Goal: Task Accomplishment & Management: Manage account settings

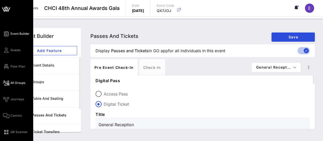
click at [22, 81] on span "All Groups" at bounding box center [17, 82] width 15 height 5
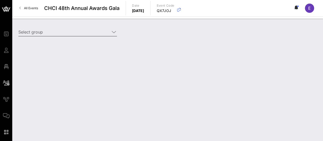
click at [76, 35] on input "Select group" at bounding box center [63, 32] width 91 height 8
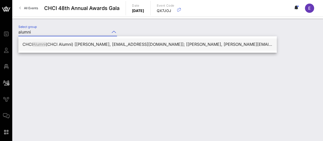
click at [71, 46] on div "CHCI Alumni (CHCI Alumni) [[PERSON_NAME], [EMAIL_ADDRESS][DOMAIN_NAME]]; [[PERS…" at bounding box center [147, 44] width 250 height 5
type input "CHCI Alumni (CHCI Alumni) [[PERSON_NAME], [EMAIL_ADDRESS][DOMAIN_NAME]]; [[PERS…"
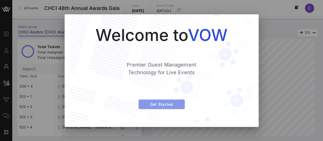
click at [163, 105] on span "Get Started" at bounding box center [162, 104] width 38 height 4
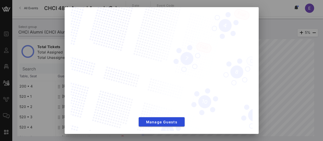
scroll to position [27, 0]
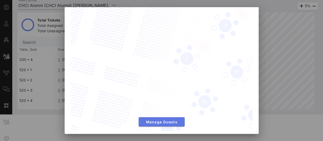
click at [170, 119] on span "Manage Guests" at bounding box center [162, 121] width 38 height 4
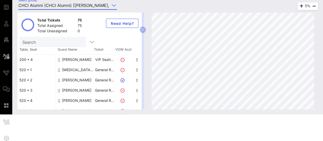
scroll to position [0, 110]
click at [146, 31] on button "button" at bounding box center [143, 30] width 6 height 6
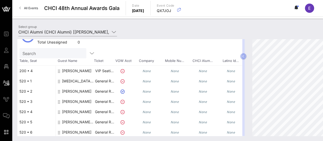
scroll to position [0, 0]
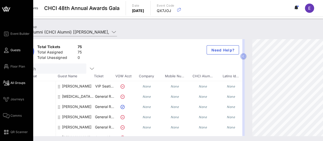
click at [19, 49] on span "Guests" at bounding box center [15, 50] width 10 height 5
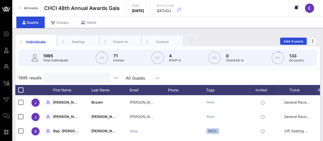
click at [69, 76] on input "text" at bounding box center [77, 77] width 60 height 7
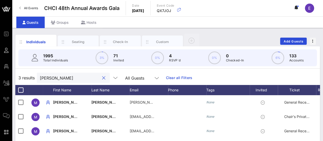
type input "[PERSON_NAME]"
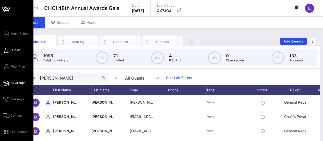
click at [13, 82] on span "All Groups" at bounding box center [17, 82] width 15 height 5
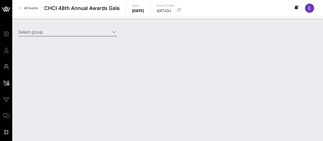
click at [76, 35] on input "Select group" at bounding box center [63, 32] width 91 height 8
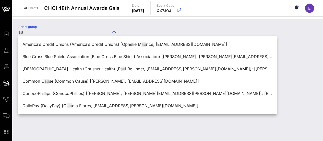
type input "a"
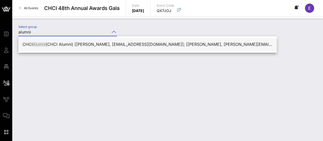
click at [91, 44] on div "CHCI Alumni (CHCI Alumni) [[PERSON_NAME], [EMAIL_ADDRESS][DOMAIN_NAME]]; [[PERS…" at bounding box center [147, 44] width 250 height 5
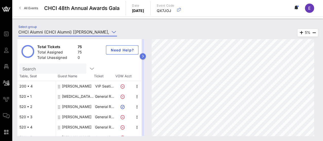
click at [144, 56] on icon "button" at bounding box center [143, 56] width 2 height 3
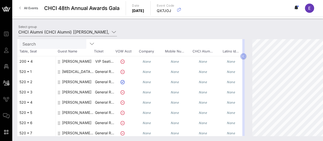
scroll to position [51, 0]
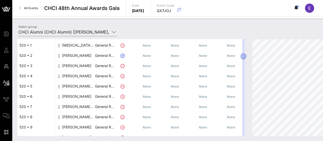
click at [32, 74] on div "520 • 4" at bounding box center [36, 76] width 38 height 10
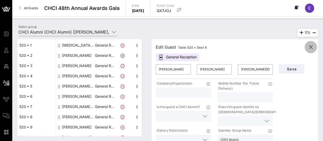
click at [313, 47] on icon "button" at bounding box center [311, 47] width 6 height 6
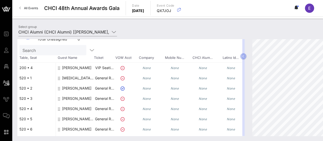
scroll to position [0, 0]
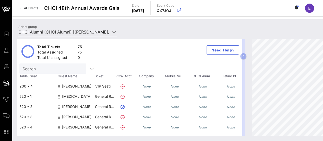
click at [23, 76] on span "Table, Seat" at bounding box center [36, 76] width 38 height 5
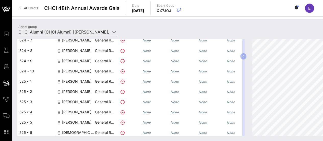
scroll to position [472, 0]
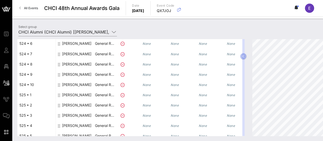
type input "CHCI Alumni (CHCI Alumni) [[PERSON_NAME], [EMAIL_ADDRESS][DOMAIN_NAME]]; [[PERS…"
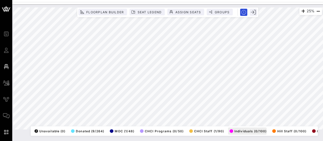
click at [236, 129] on div "25% Floorplan Builder Seat Legend Assign Seats Groups Exit All Reserved Shared …" at bounding box center [167, 68] width 309 height 122
click at [226, 129] on div "38% Floorplan Builder Seat Legend Assign Seats Groups Exit All Reserved Shared …" at bounding box center [167, 68] width 309 height 122
click at [225, 129] on div "38% Floorplan Builder Seat Legend Assign Seats Groups Exit All Reserved Shared …" at bounding box center [167, 68] width 309 height 122
click at [54, 5] on div "103% Floorplan Builder Seat Legend Assign Seats Groups Exit All Reserved Shared…" at bounding box center [167, 68] width 315 height 128
click at [121, 0] on html "Event Builder Guests Floor Plan All Groups Journeys Comms QR Scanner Team Setti…" at bounding box center [161, 70] width 323 height 141
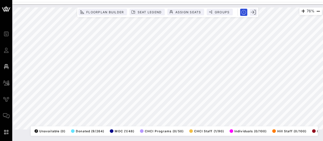
click at [181, 0] on html "Event Builder Guests Floor Plan All Groups Journeys Comms QR Scanner Team Setti…" at bounding box center [161, 70] width 323 height 141
click at [254, 1] on div "Event Builder Guests Floor Plan All Groups Journeys Comms QR Scanner Team Setti…" at bounding box center [161, 70] width 323 height 141
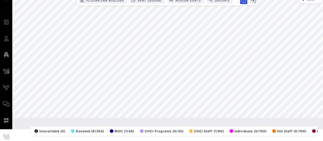
scroll to position [16, 0]
